Goal: Information Seeking & Learning: Learn about a topic

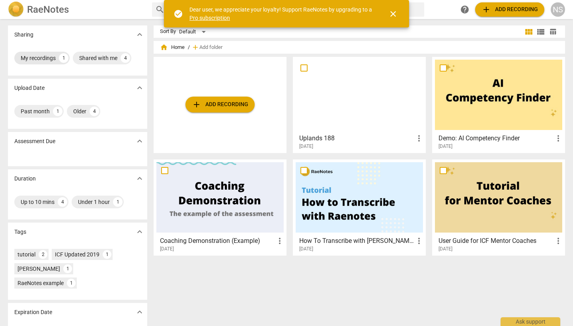
click at [49, 58] on div "My recordings" at bounding box center [38, 58] width 35 height 8
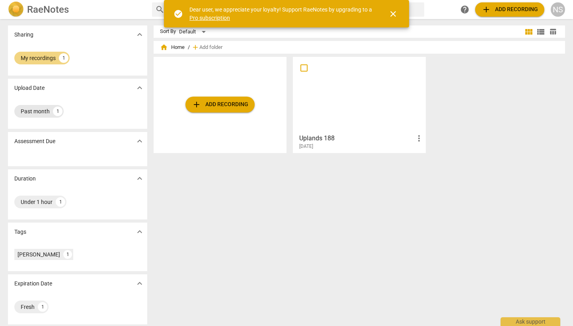
click at [39, 111] on div "Past month" at bounding box center [35, 111] width 29 height 8
click at [530, 31] on span "view_module" at bounding box center [529, 32] width 10 height 10
click at [537, 32] on span "view_list" at bounding box center [541, 32] width 10 height 10
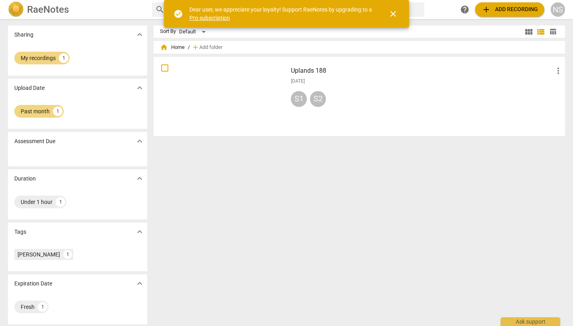
click at [162, 48] on span "home" at bounding box center [164, 47] width 8 height 8
click at [560, 12] on div "NS" at bounding box center [558, 9] width 14 height 14
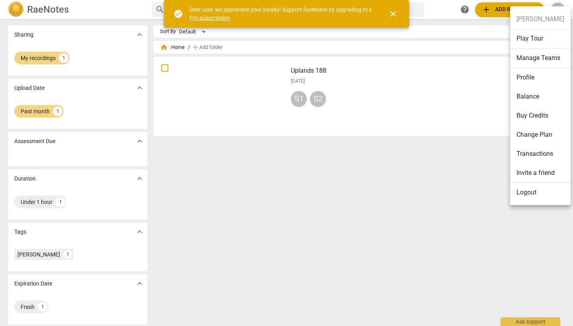
click at [534, 74] on li "Profile" at bounding box center [540, 77] width 60 height 19
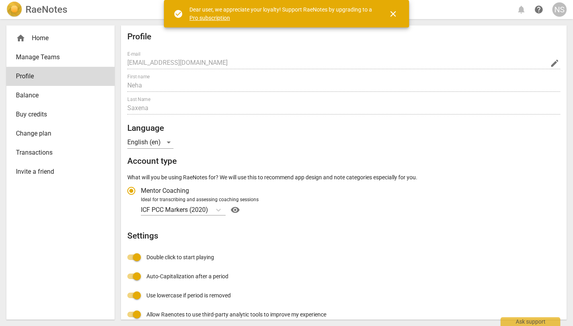
radio input "false"
click at [46, 39] on div "home Home" at bounding box center [57, 38] width 83 height 10
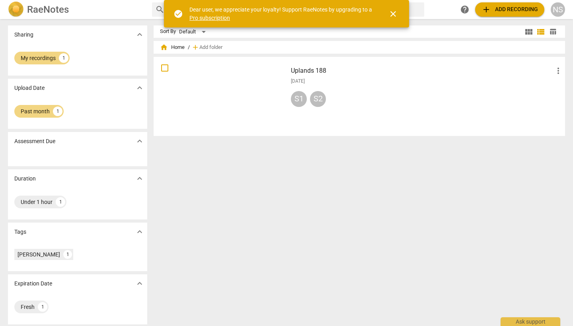
click at [306, 71] on h3 "Uplands 188" at bounding box center [422, 71] width 263 height 10
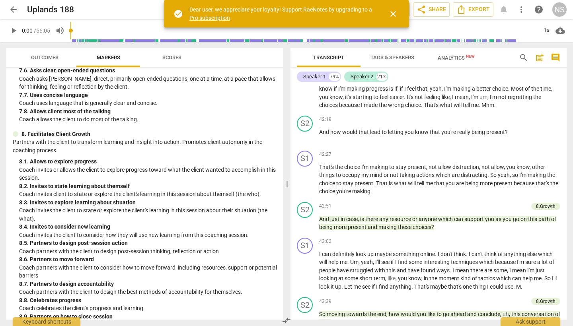
scroll to position [805, 0]
click at [217, 142] on p "Partners with the client to transform learning and insight into action. Promote…" at bounding box center [145, 146] width 264 height 16
click at [175, 58] on span "Scores" at bounding box center [171, 57] width 19 height 6
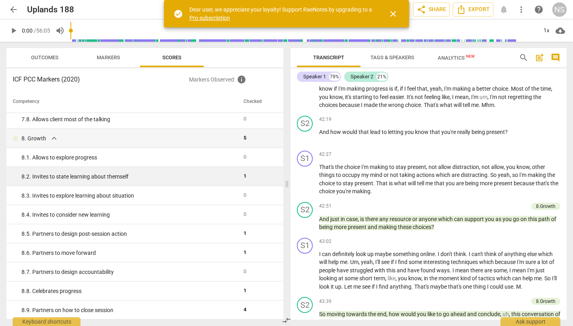
scroll to position [0, 0]
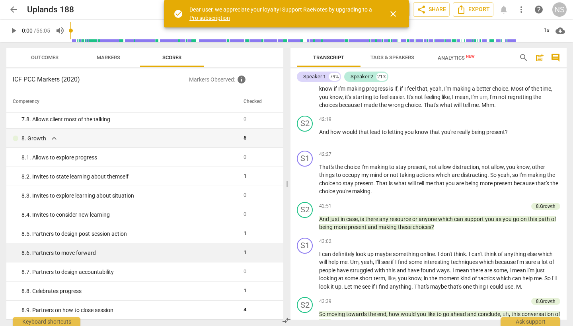
click at [76, 255] on div "8. 6. Partners to move forward" at bounding box center [129, 253] width 216 height 8
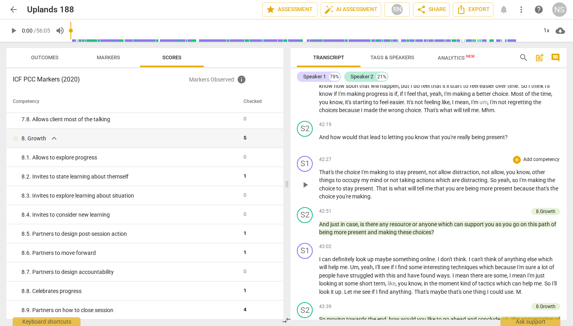
scroll to position [4883, 0]
drag, startPoint x: 505, startPoint y: 134, endPoint x: 368, endPoint y: 138, distance: 136.9
click at [368, 138] on p "And how would that lead to letting you know that you're really being present ?" at bounding box center [439, 138] width 241 height 8
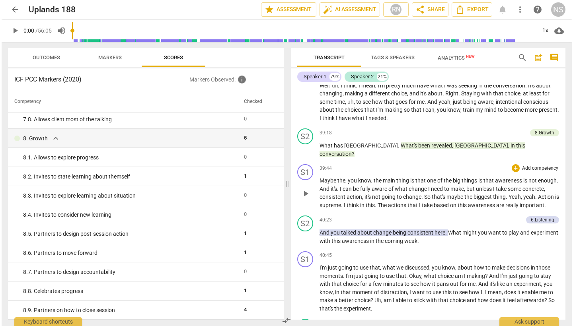
scroll to position [4603, 0]
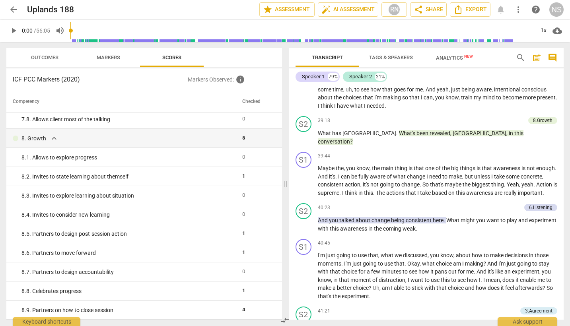
click at [521, 58] on span "search" at bounding box center [521, 58] width 10 height 10
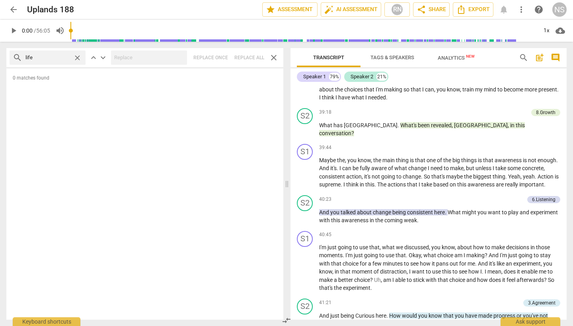
type input "life"
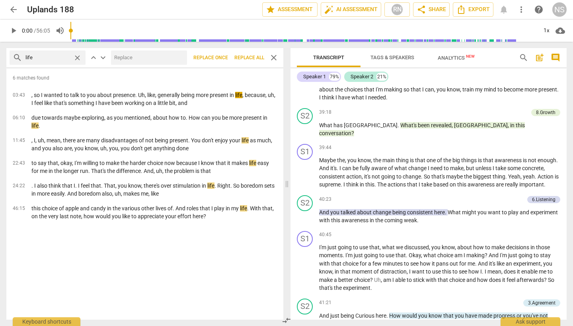
click at [275, 58] on span "close" at bounding box center [274, 58] width 10 height 10
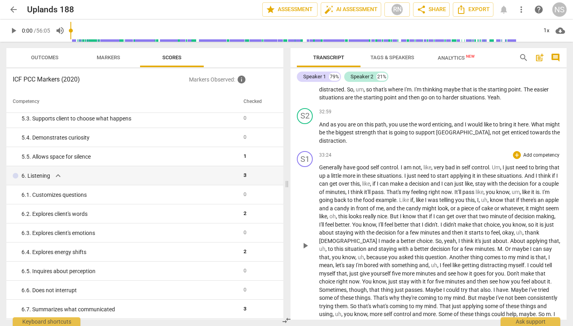
scroll to position [3950, 0]
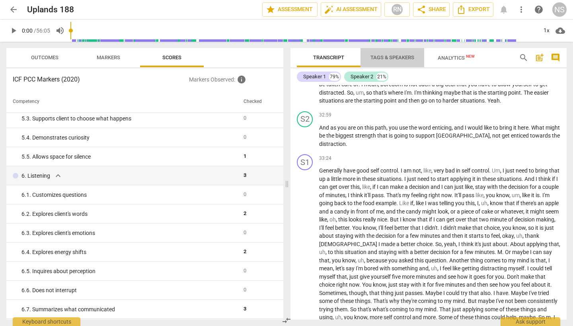
click at [398, 60] on span "Tags & Speakers" at bounding box center [392, 58] width 63 height 11
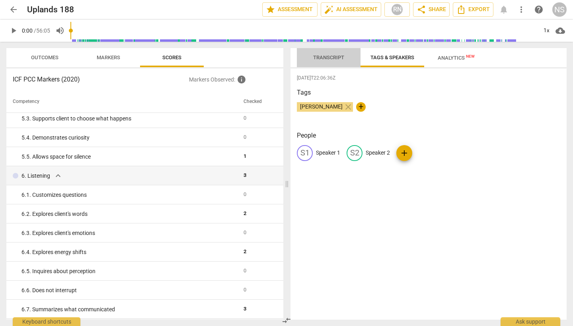
click at [327, 59] on span "Transcript" at bounding box center [328, 57] width 31 height 6
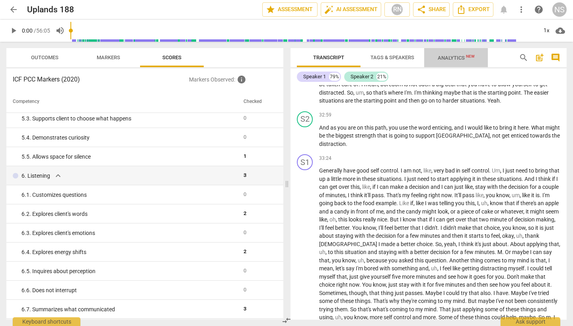
click at [446, 60] on span "Analytics New" at bounding box center [456, 58] width 37 height 6
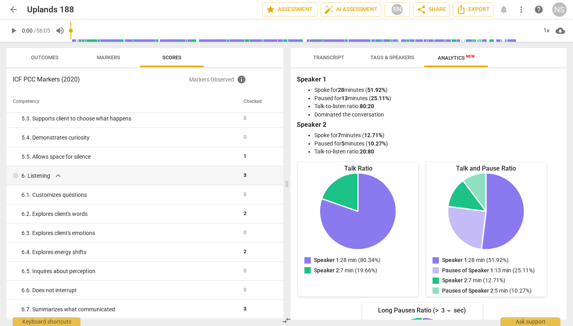
scroll to position [0, 0]
click at [338, 61] on span "Transcript" at bounding box center [329, 58] width 50 height 11
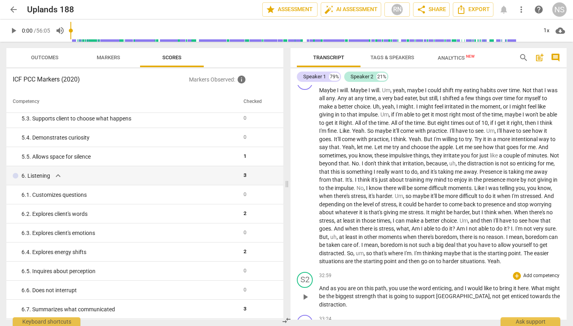
scroll to position [3787, 0]
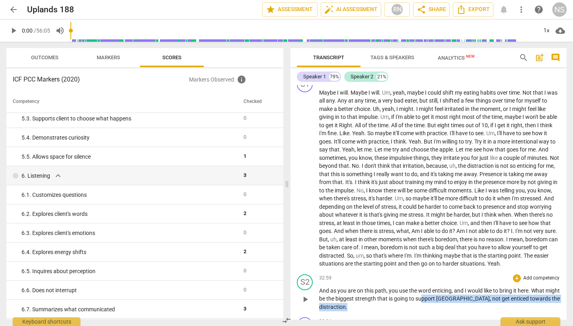
drag, startPoint x: 372, startPoint y: 296, endPoint x: 436, endPoint y: 291, distance: 64.6
click at [436, 291] on p "And as you are on this path , you use the word enticing , and I would like to b…" at bounding box center [439, 299] width 241 height 25
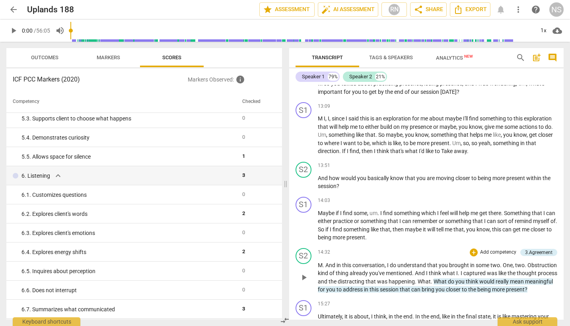
scroll to position [1977, 0]
